Goal: Task Accomplishment & Management: Use online tool/utility

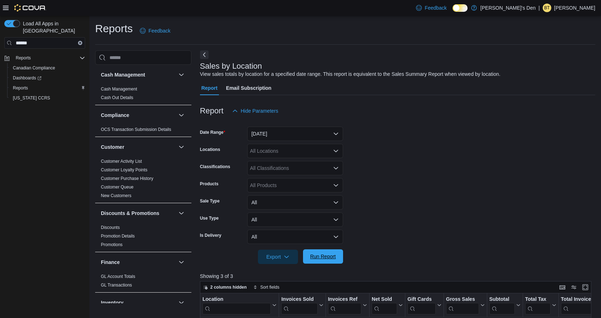
click at [334, 251] on span "Run Report" at bounding box center [322, 256] width 31 height 14
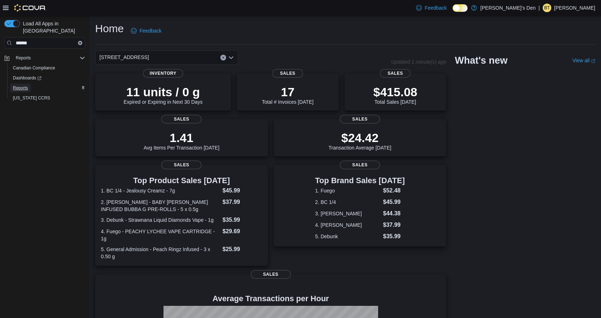
click at [26, 85] on span "Reports" at bounding box center [20, 88] width 15 height 6
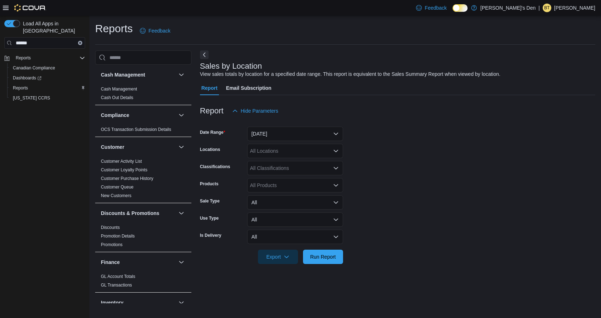
click at [281, 124] on div at bounding box center [397, 122] width 395 height 9
click at [277, 130] on button "Yesterday" at bounding box center [295, 134] width 96 height 14
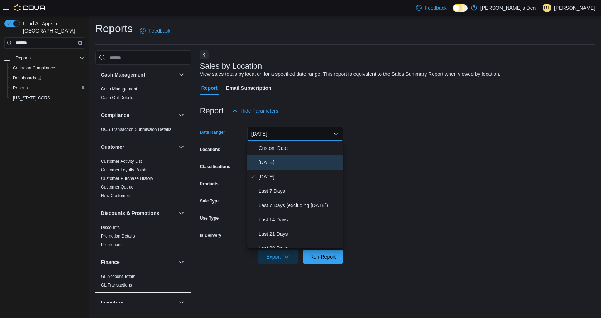
click at [283, 163] on span "[DATE]" at bounding box center [300, 162] width 82 height 9
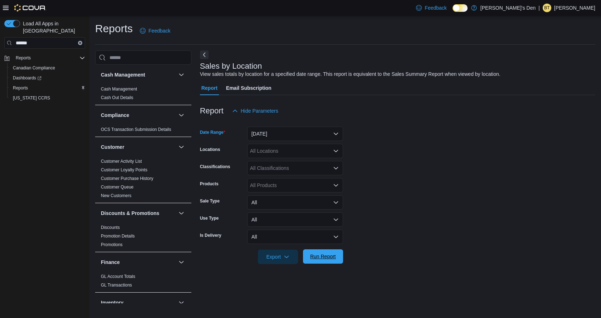
click at [326, 254] on span "Run Report" at bounding box center [323, 256] width 26 height 7
